Goal: Task Accomplishment & Management: Manage account settings

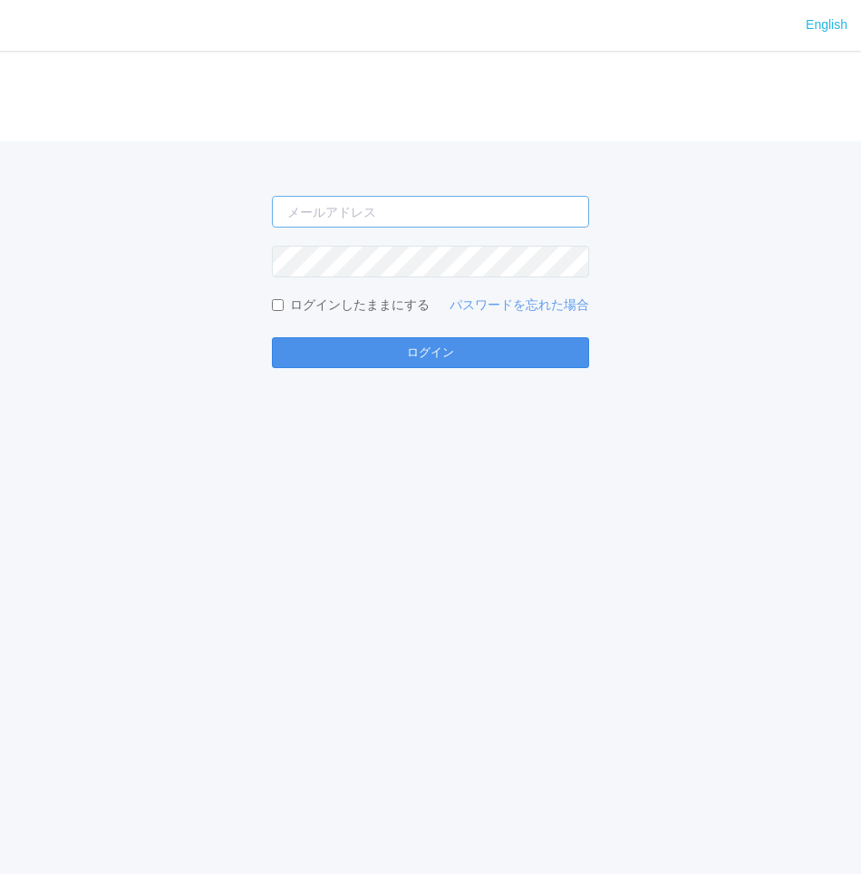
type input "[PERSON_NAME][EMAIL_ADDRESS][DOMAIN_NAME]"
click at [473, 347] on button "ログイン" at bounding box center [430, 352] width 317 height 31
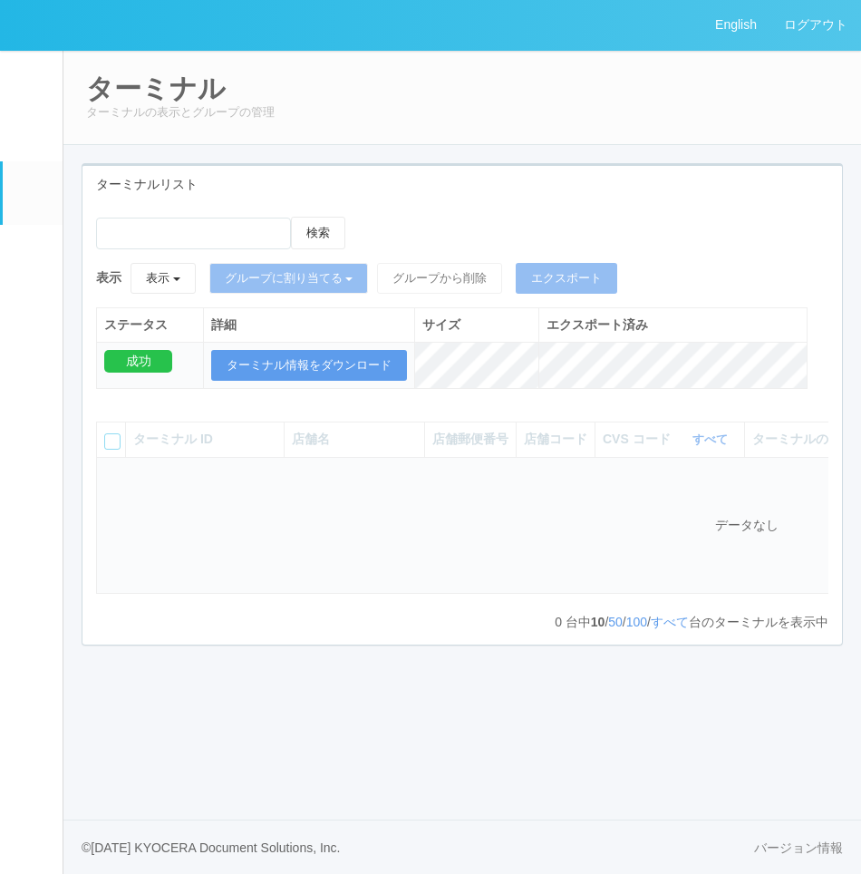
click at [393, 172] on div "ターミナルリスト" at bounding box center [462, 184] width 760 height 37
click at [500, 194] on div "ターミナルリスト" at bounding box center [462, 184] width 760 height 37
click at [522, 209] on div "検索 表示 表示 すべてのターミナル 未割り当てのターミナル グループを追加 グループ名を編集 アーカイブ済みのターミナル グループに割り当てる グループを追…" at bounding box center [462, 423] width 760 height 441
click at [32, 257] on em at bounding box center [32, 257] width 0 height 0
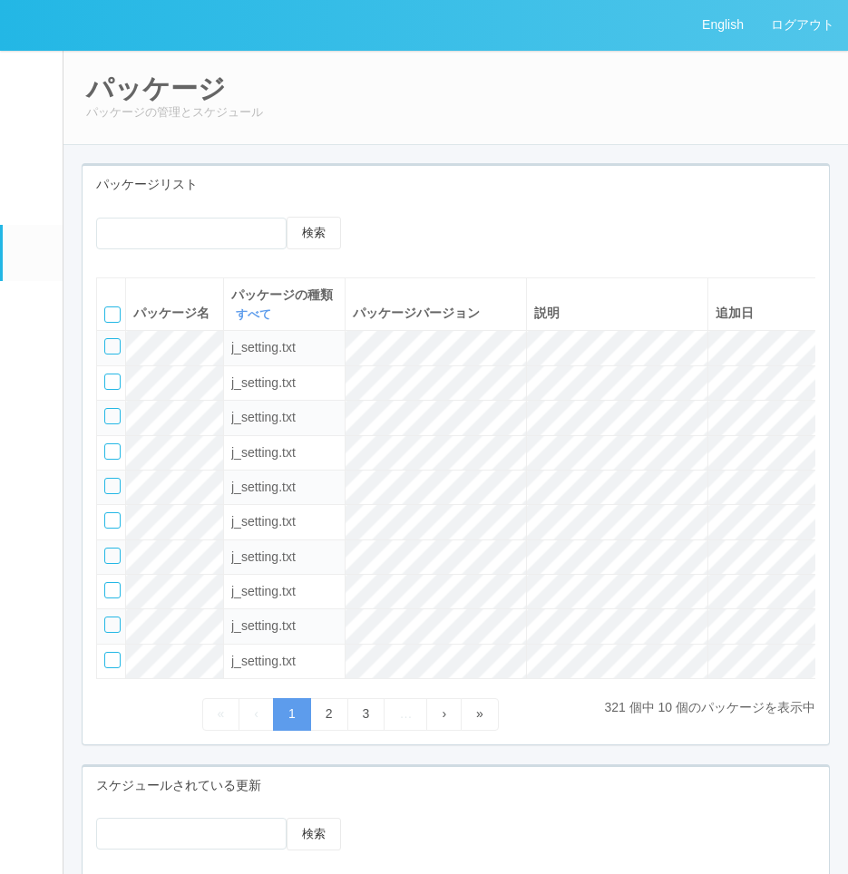
click at [32, 82] on em at bounding box center [32, 82] width 0 height 0
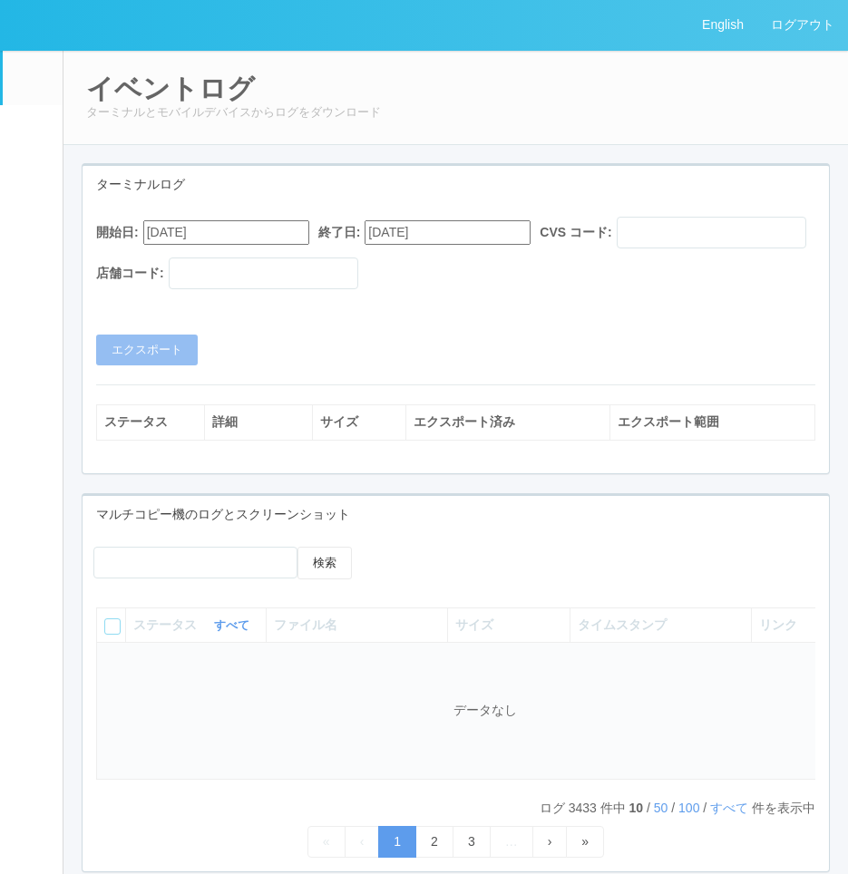
click at [32, 137] on em at bounding box center [32, 137] width 0 height 0
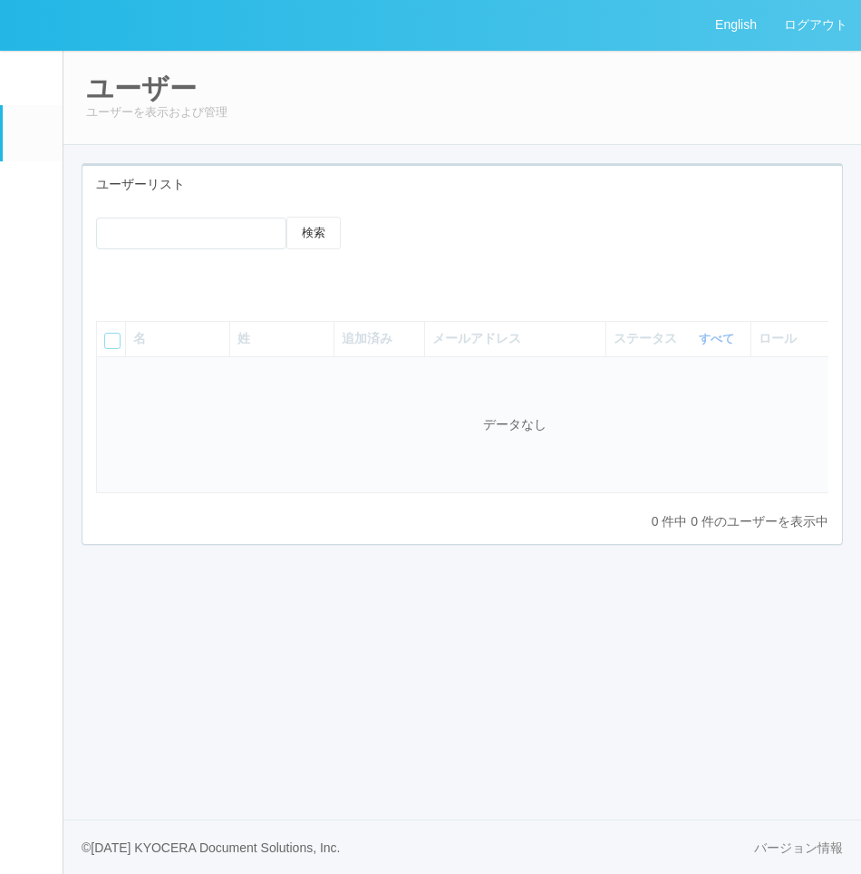
click at [24, 195] on em at bounding box center [30, 192] width 23 height 22
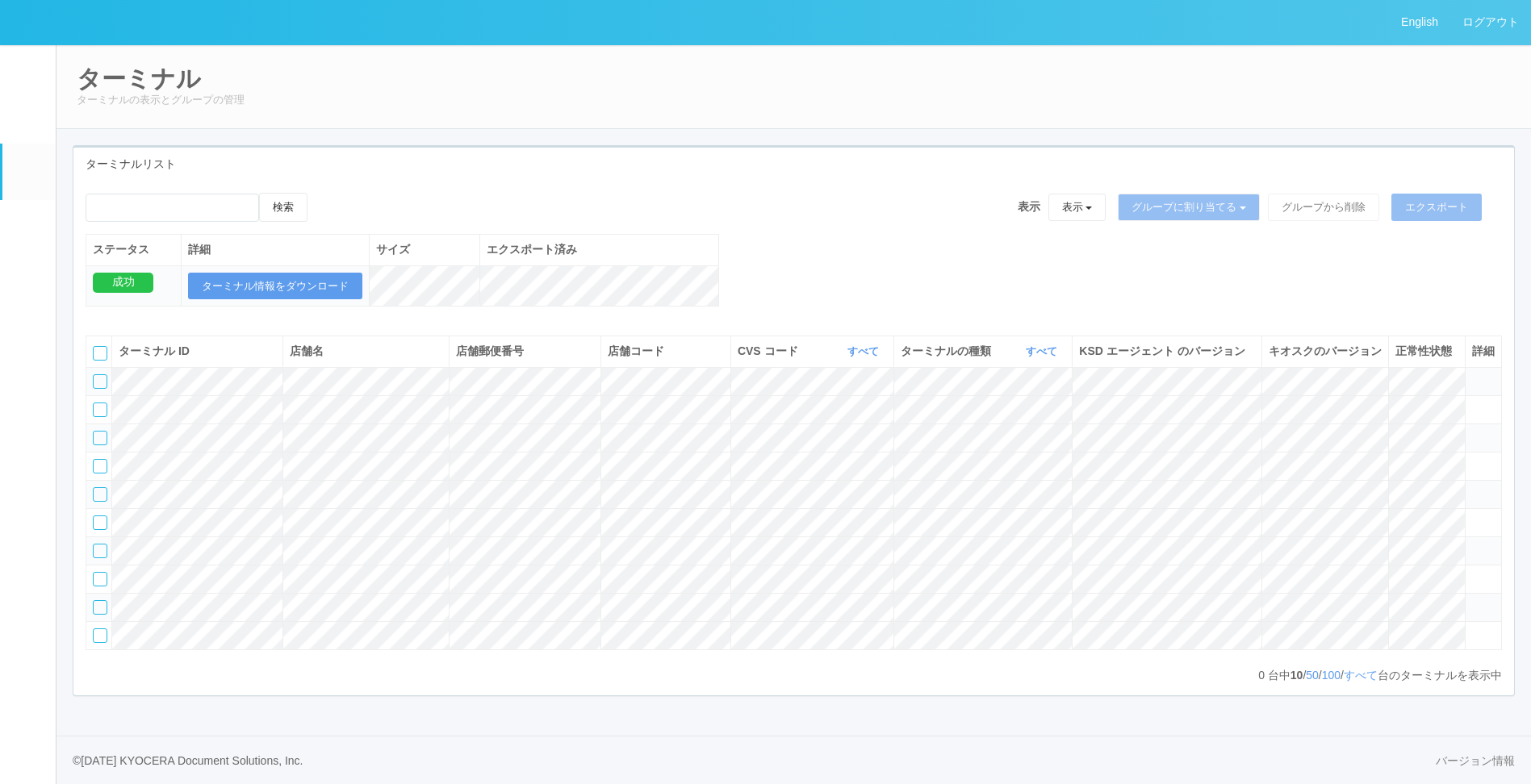
click at [766, 210] on div "検索 表示 表示 すべてのターミナル 未割り当てのターミナル グループを追加 グループ名を編集 アーカイブ済みのターミナル グループに割り当てる グループを追…" at bounding box center [793, 214] width 1416 height 41
click at [766, 248] on div "検索 表示 表示 すべてのターミナル 未割り当てのターミナル グループを追加 グループ名を編集 アーカイブ済みのターミナル グループに割り当てる グループを追…" at bounding box center [793, 258] width 1440 height 131
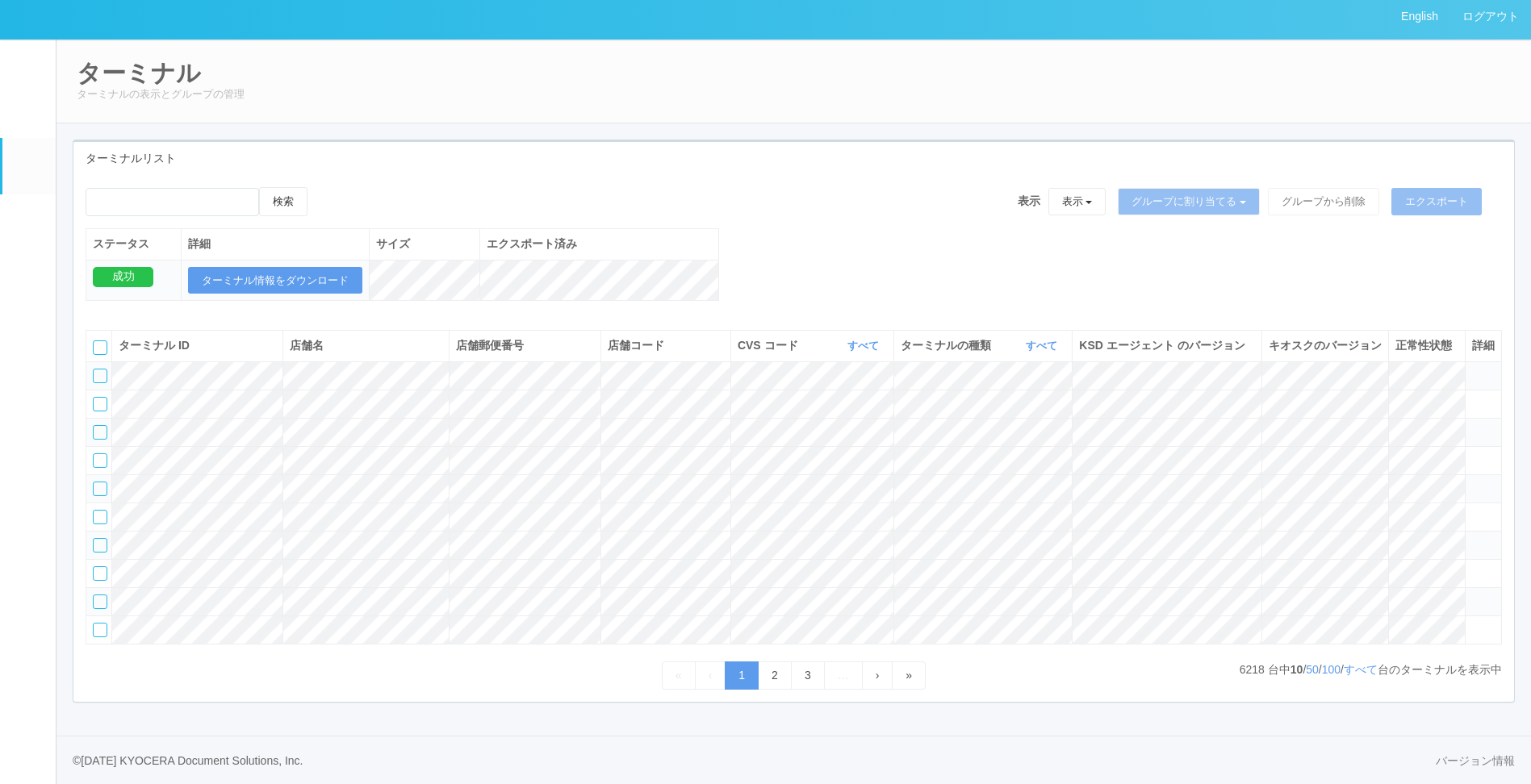
scroll to position [100, 0]
click at [766, 340] on link "すべて" at bounding box center [1043, 346] width 36 height 12
click at [766, 402] on link "キオスク" at bounding box center [1000, 413] width 127 height 21
click at [719, 199] on div "検索 表示 表示 すべてのターミナル 未割り当てのターミナル グループを追加 グループ名を編集 アーカイブ済みのターミナル グループに割り当てる グループを追…" at bounding box center [793, 252] width 1440 height 131
click at [766, 665] on link "すべて" at bounding box center [1360, 669] width 34 height 13
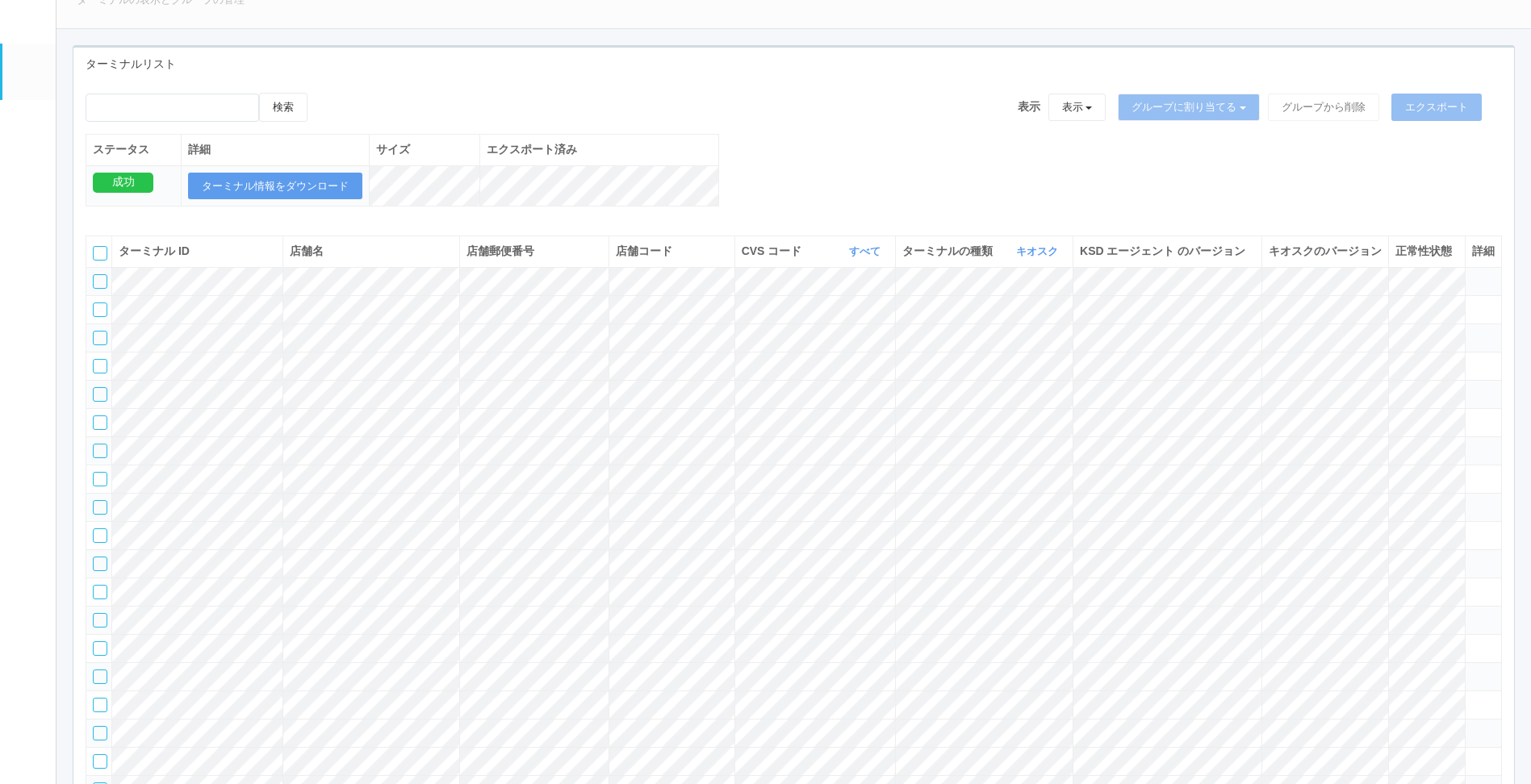
click at [766, 169] on div "検索 表示 表示 すべてのターミナル 未割り当てのターミナル グループを追加 グループ名を編集 アーカイブ済みのターミナル グループに割り当てる グループを追…" at bounding box center [793, 158] width 1440 height 131
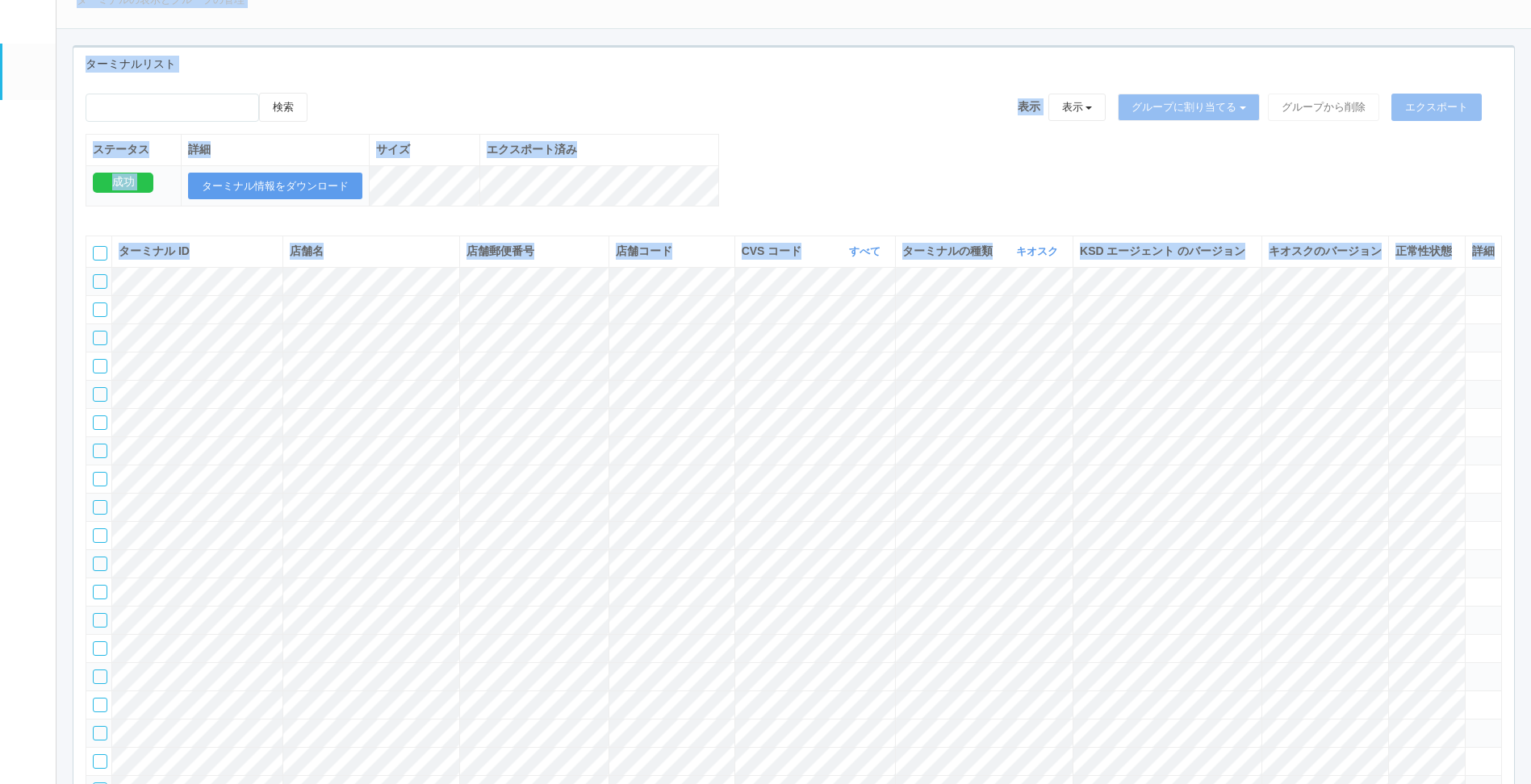
copy div "Loremip dolor sitame cons adipi elits doeiusmo temporinc utlabo etdolorem aliqu…"
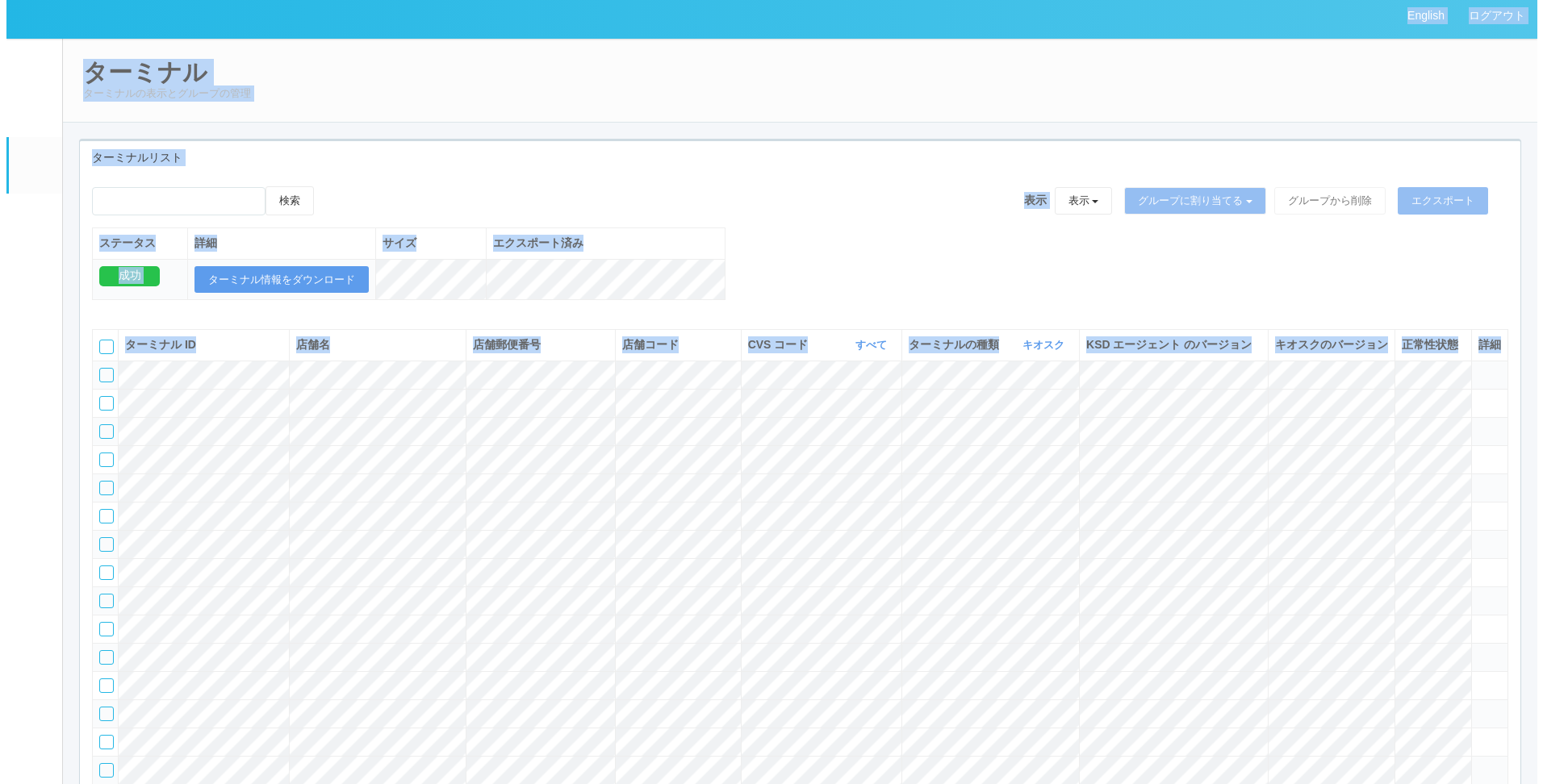
scroll to position [0, 0]
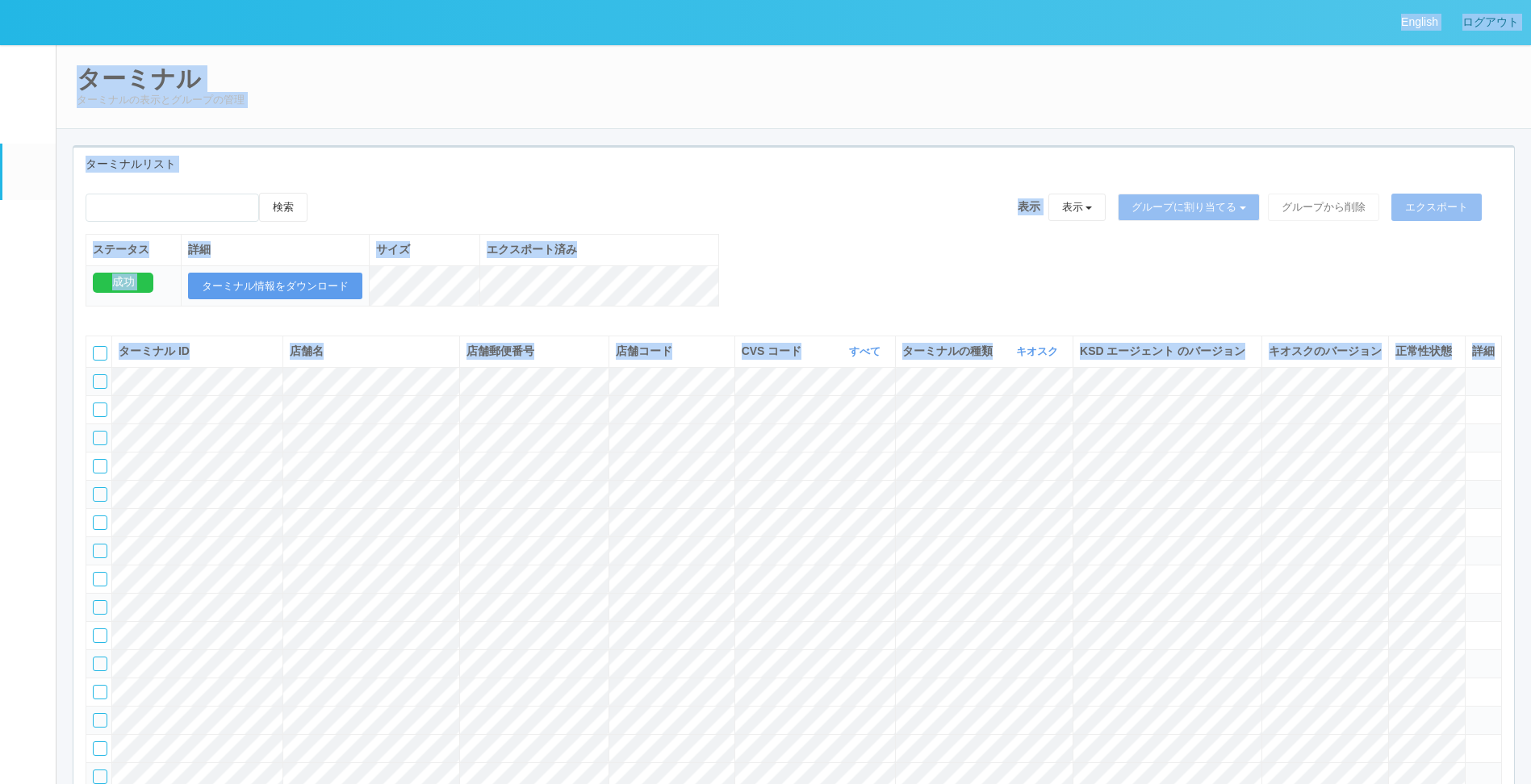
click at [766, 16] on link "ログアウト" at bounding box center [1490, 22] width 81 height 44
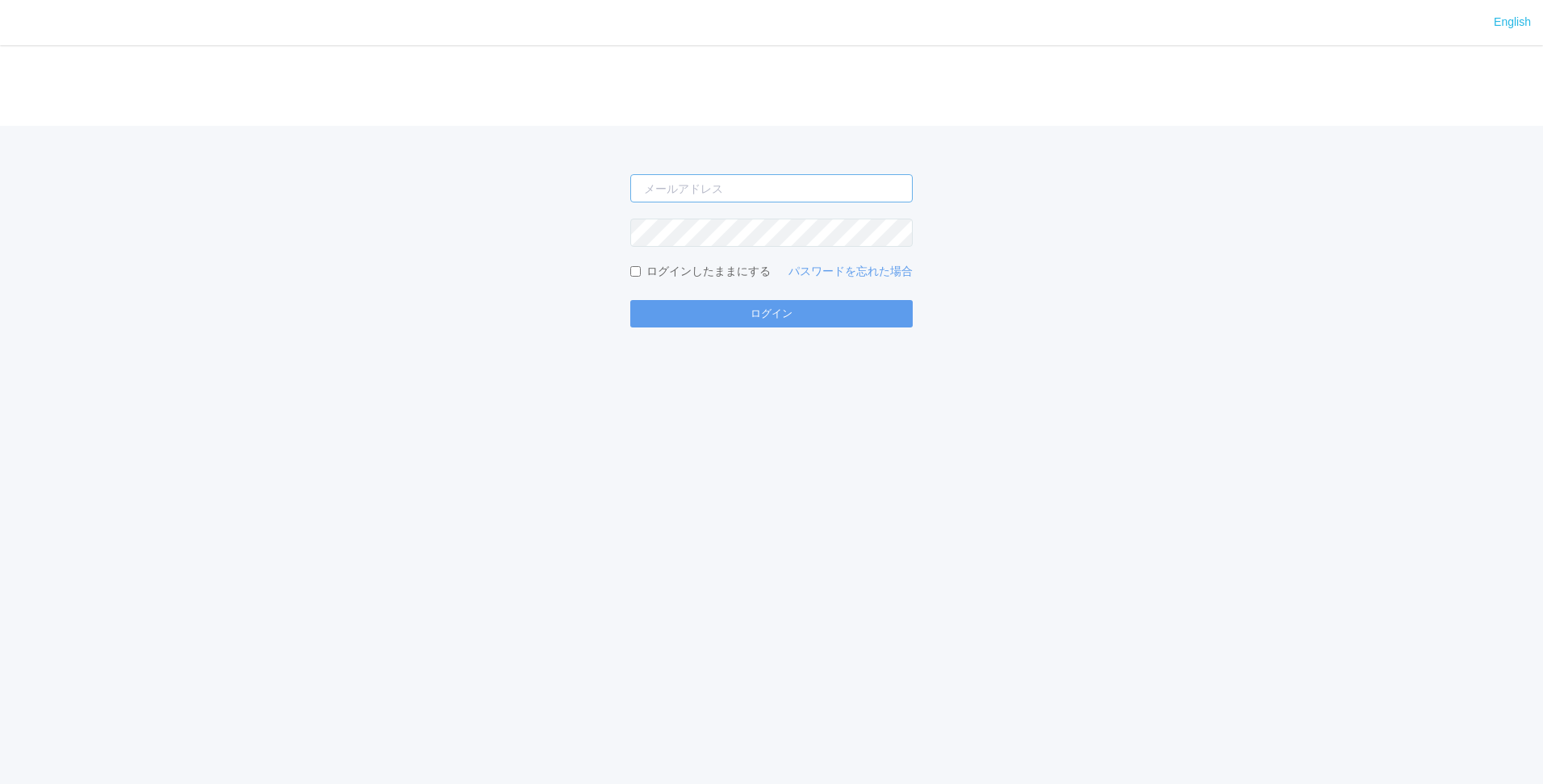
type input "[PERSON_NAME][EMAIL_ADDRESS][DOMAIN_NAME]"
